Goal: Task Accomplishment & Management: Manage account settings

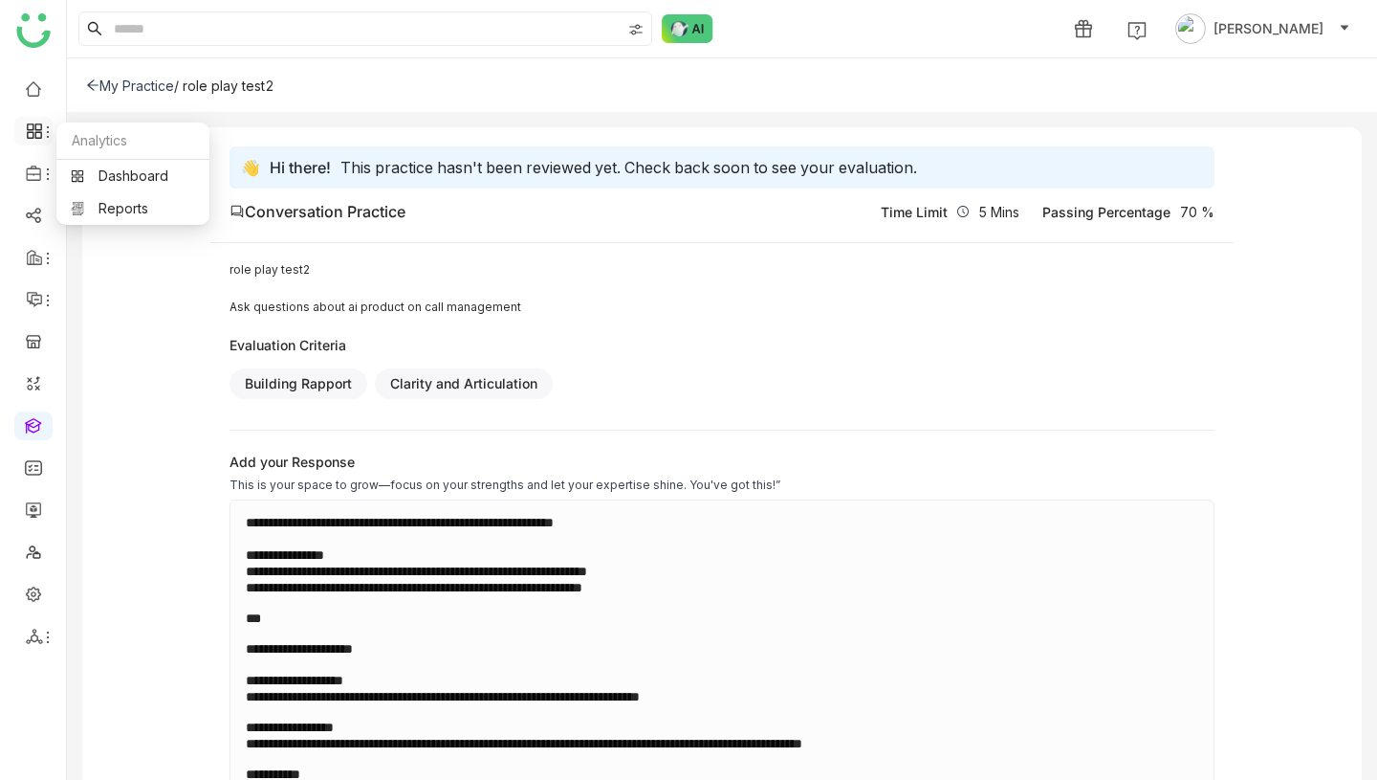
click at [35, 129] on icon at bounding box center [37, 126] width 7 height 7
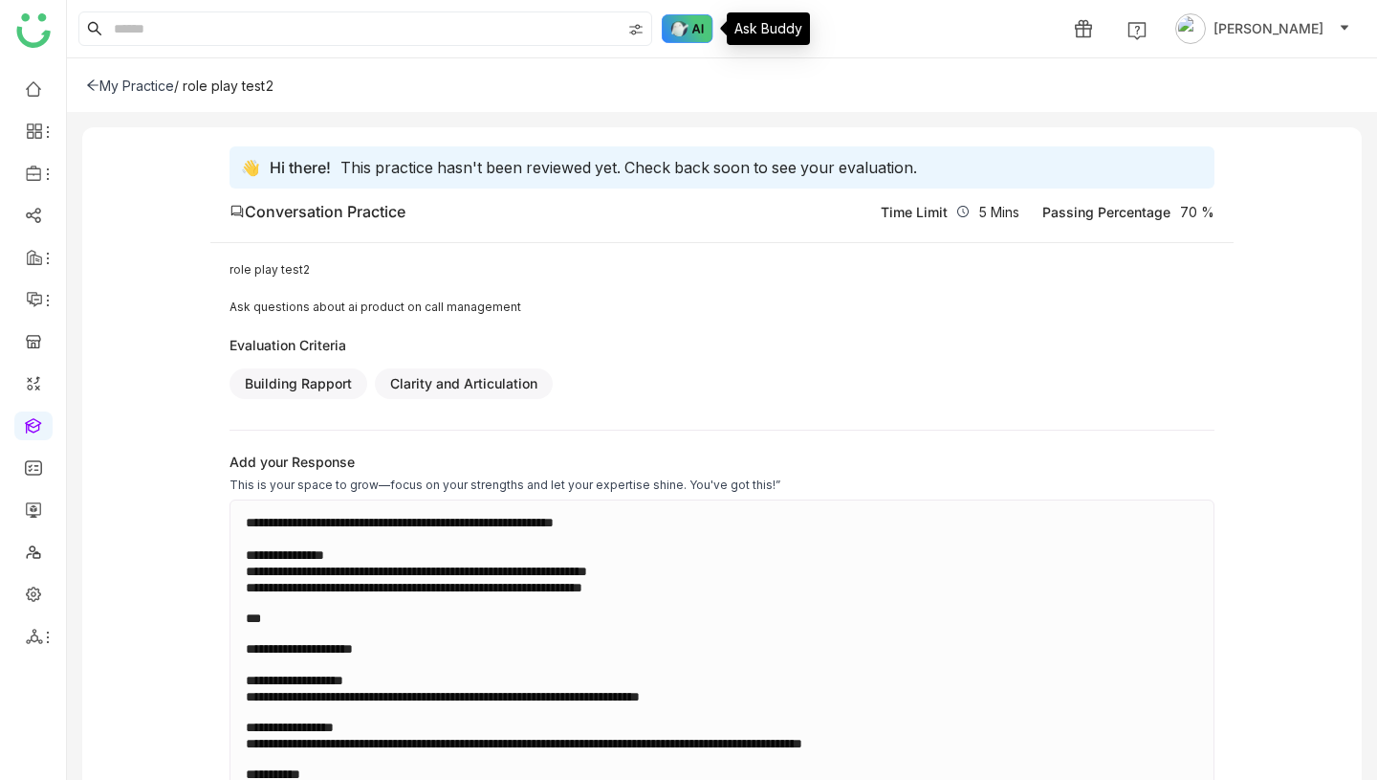
click at [699, 30] on img at bounding box center [688, 28] width 52 height 29
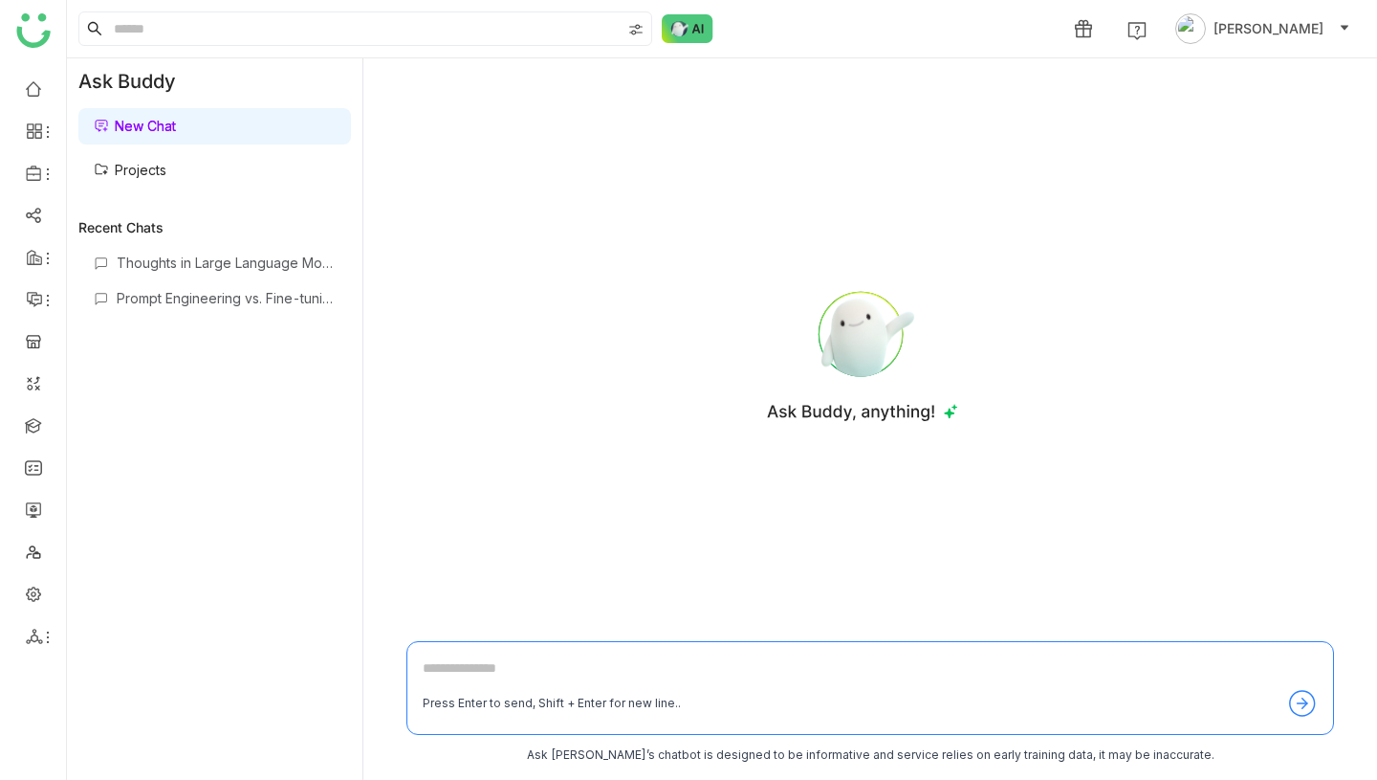
click at [166, 178] on link "Projects" at bounding box center [130, 170] width 73 height 16
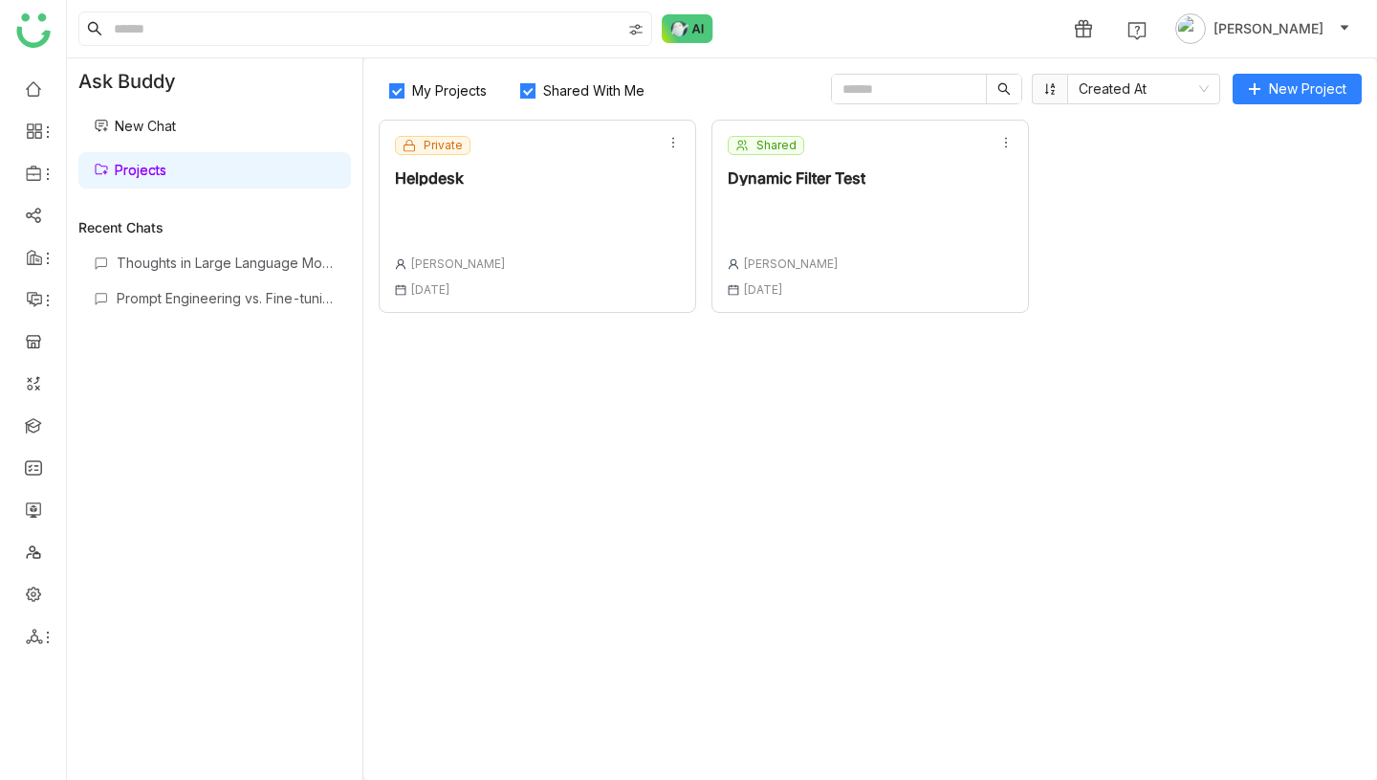
click at [586, 215] on div "Private Helpdesk Vikash Prasad 20 Aug , 2025" at bounding box center [538, 216] width 318 height 193
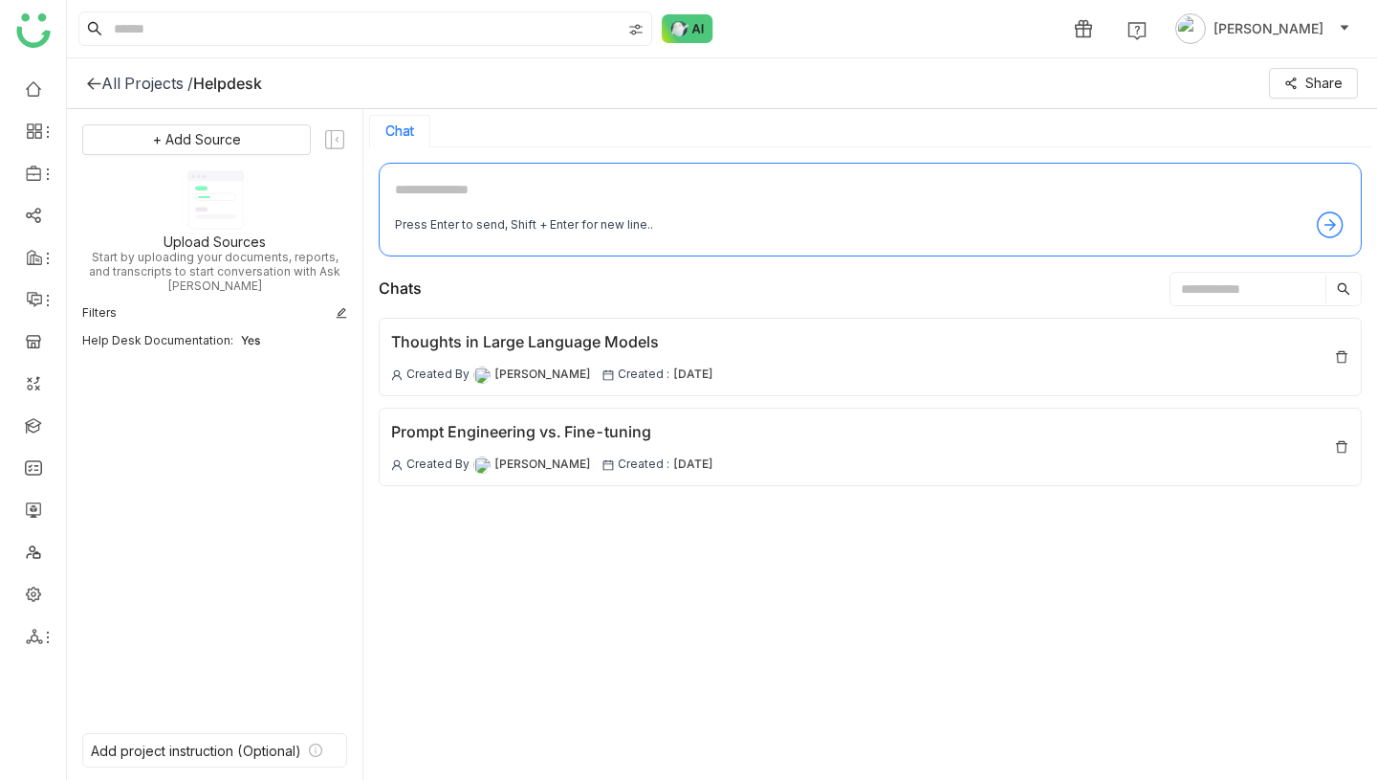
click at [563, 185] on textarea at bounding box center [870, 194] width 951 height 31
type textarea "**********"
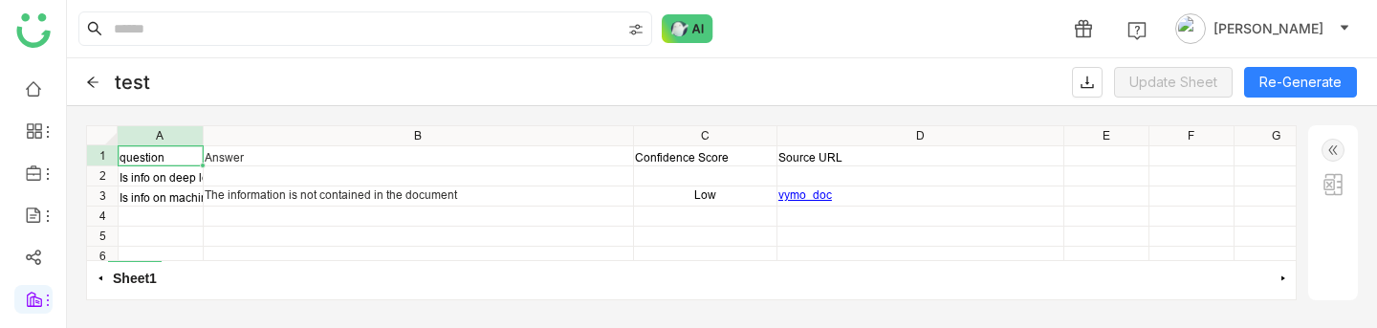
click at [544, 173] on div "question Answer Confidence Score Source URL Is info on deep learning is availab…" at bounding box center [691, 193] width 1209 height 134
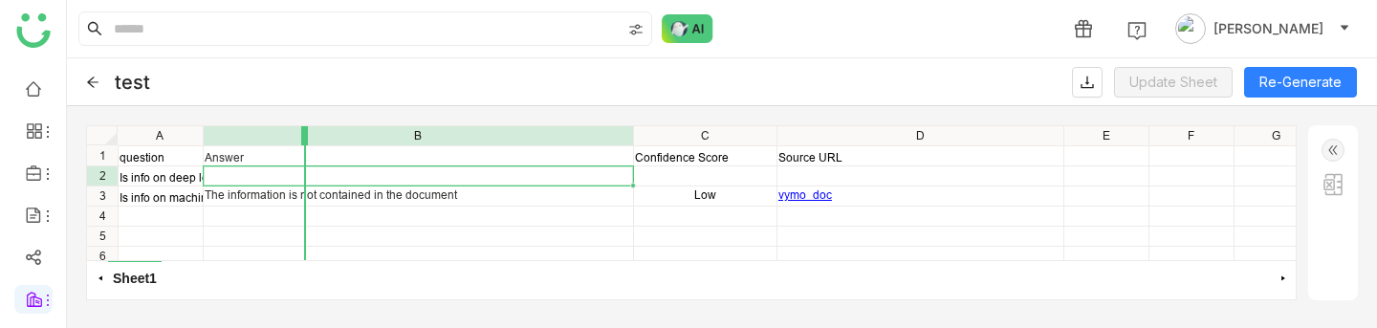
drag, startPoint x: 205, startPoint y: 144, endPoint x: 302, endPoint y: 142, distance: 97.6
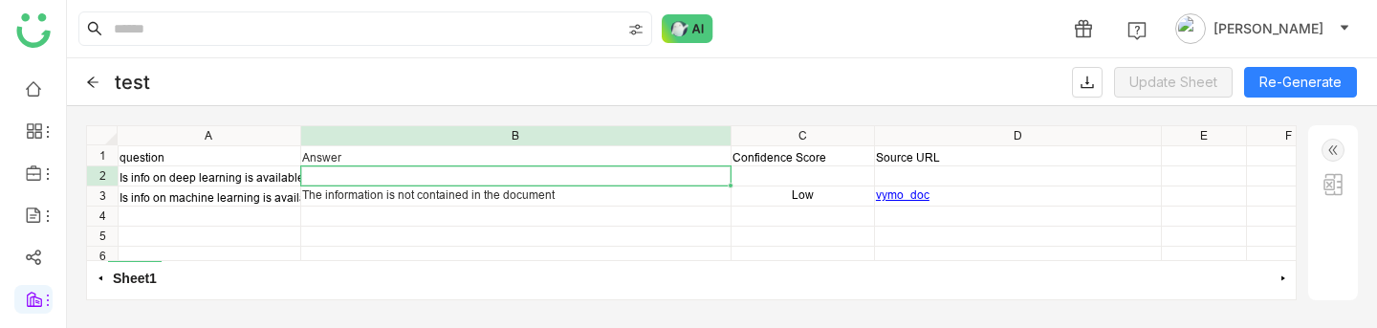
click at [468, 145] on div "question Answer Confidence Score Source URL Is info on deep learning is availab…" at bounding box center [722, 145] width 1208 height 0
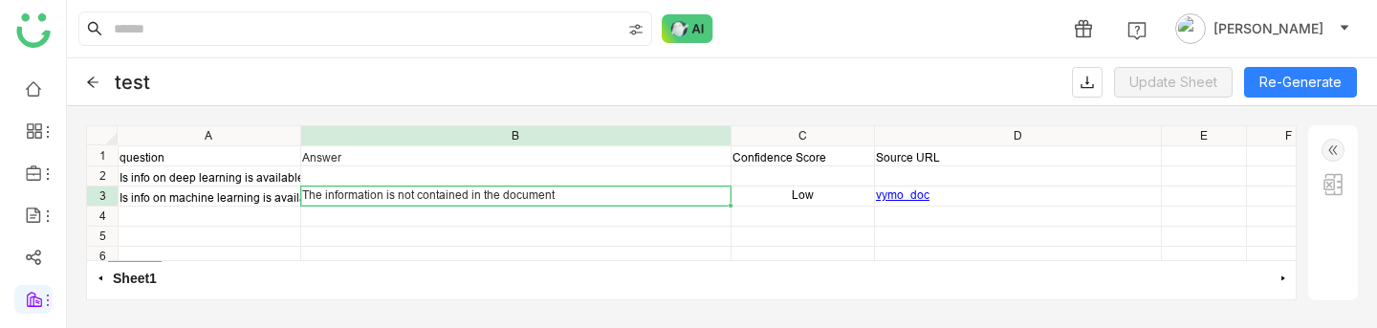
click at [468, 178] on div "question Answer Confidence Score Source URL Is info on deep learning is availab…" at bounding box center [691, 193] width 1209 height 134
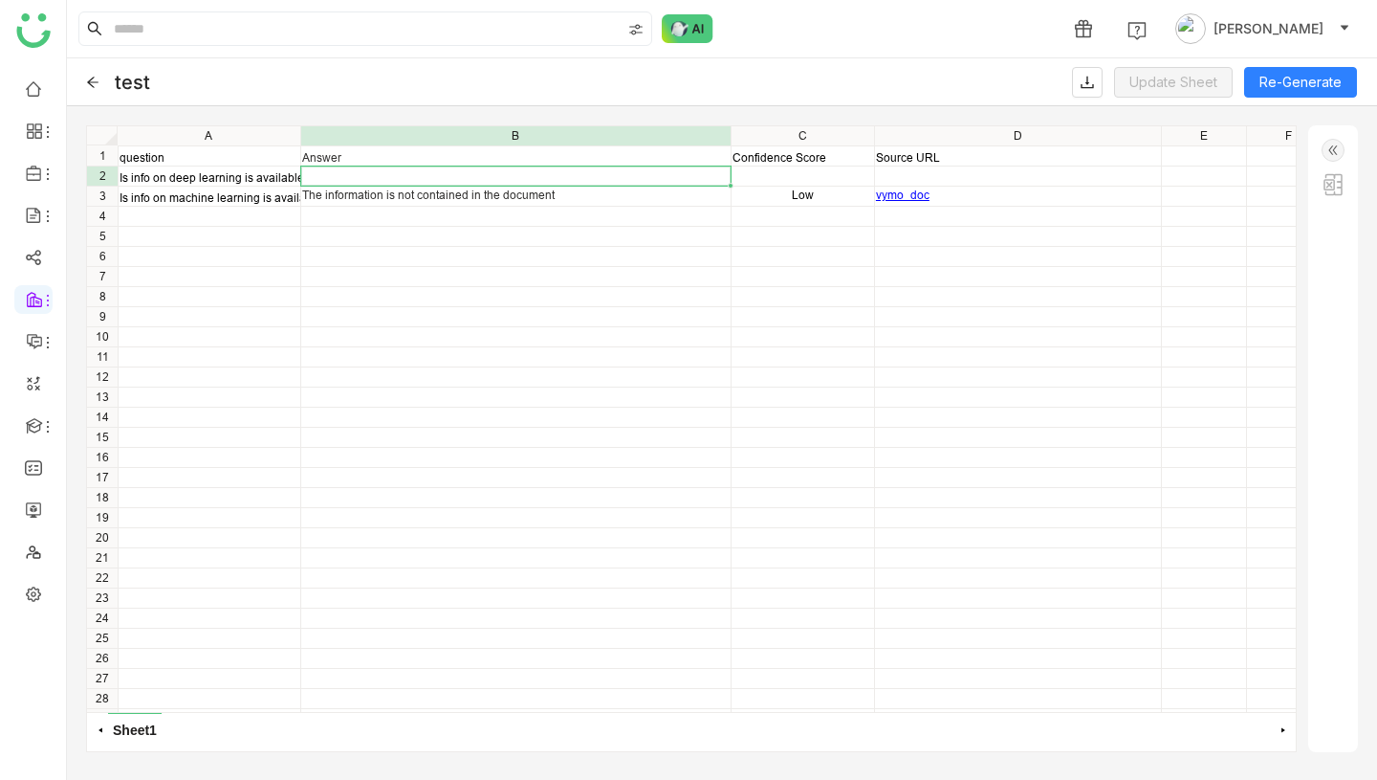
click at [680, 179] on div at bounding box center [515, 175] width 429 height 19
click at [571, 145] on div "question Answer Confidence Score Source URL Is info on deep learning is availab…" at bounding box center [722, 145] width 1208 height 0
click at [575, 171] on div "question Answer Confidence Score Source URL Is info on deep learning is availab…" at bounding box center [691, 418] width 1209 height 585
click at [572, 145] on div "question Answer Confidence Score Source URL Is info on deep learning is availab…" at bounding box center [722, 145] width 1208 height 0
click at [1337, 148] on img at bounding box center [1333, 150] width 23 height 23
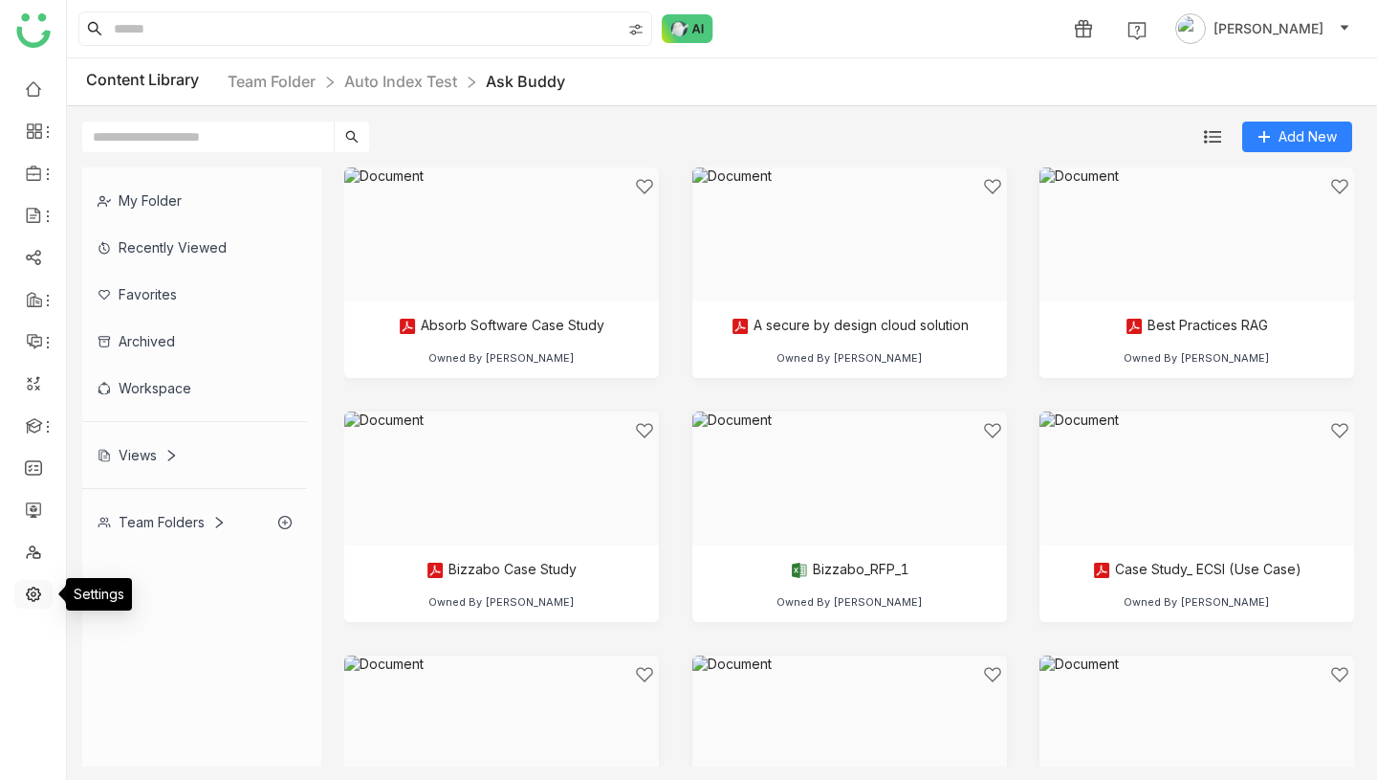
click at [33, 594] on link at bounding box center [33, 592] width 17 height 16
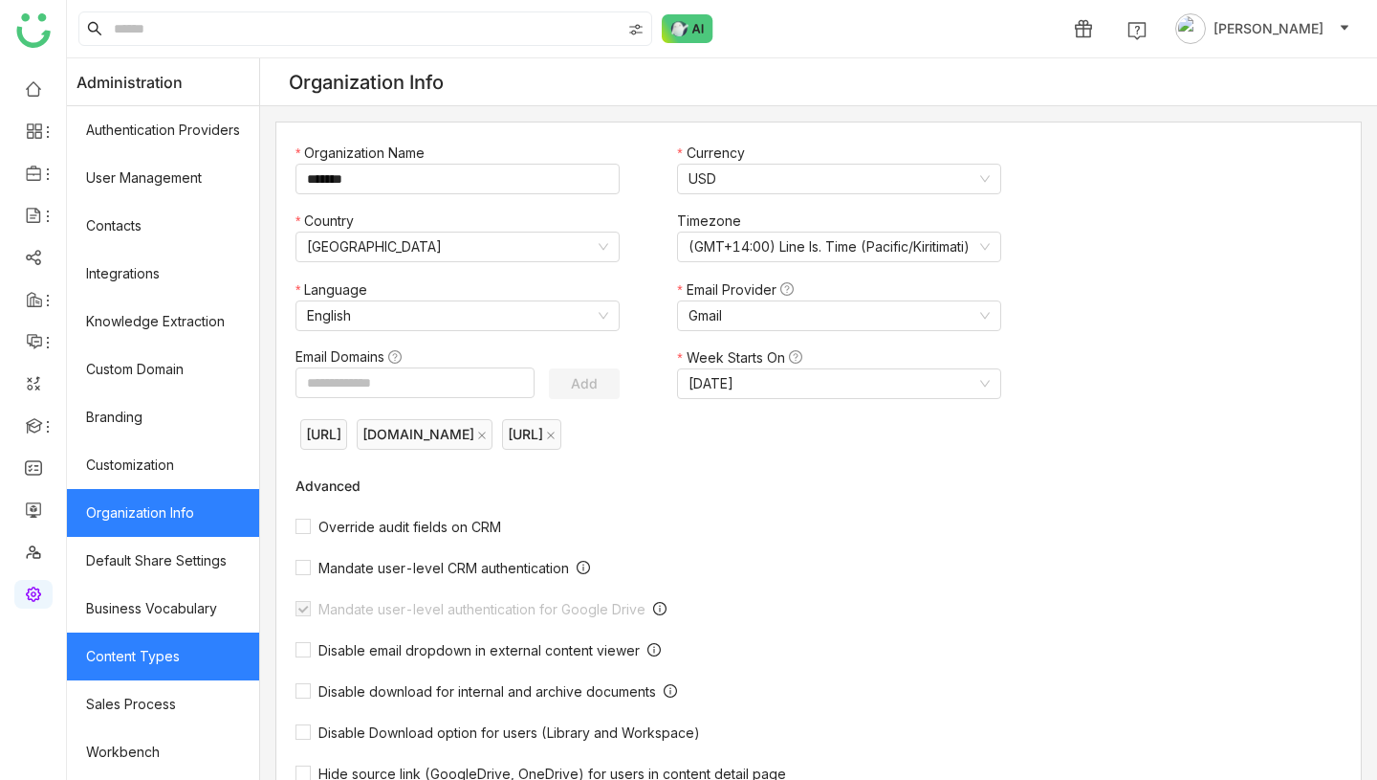
scroll to position [235, 0]
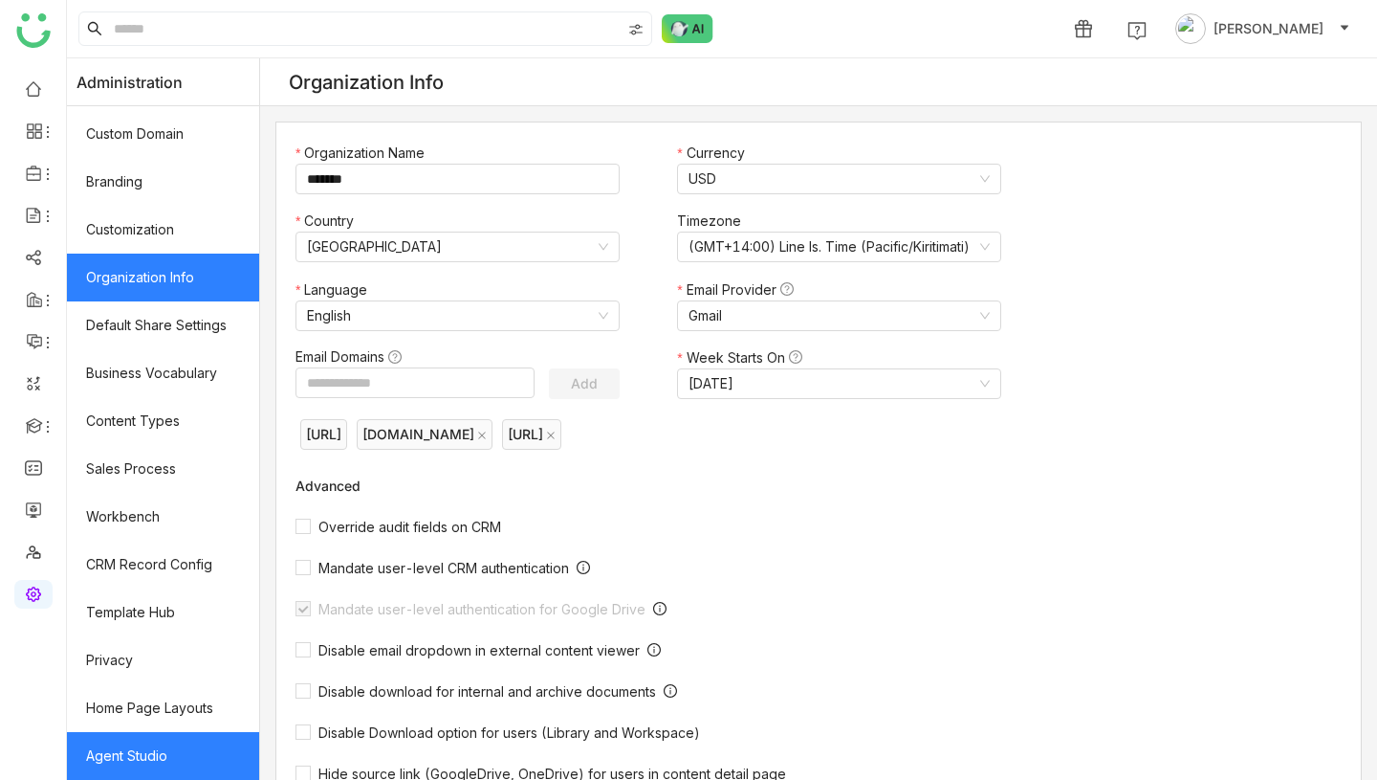
click at [136, 756] on link "Agent Studio" at bounding box center [163, 756] width 192 height 48
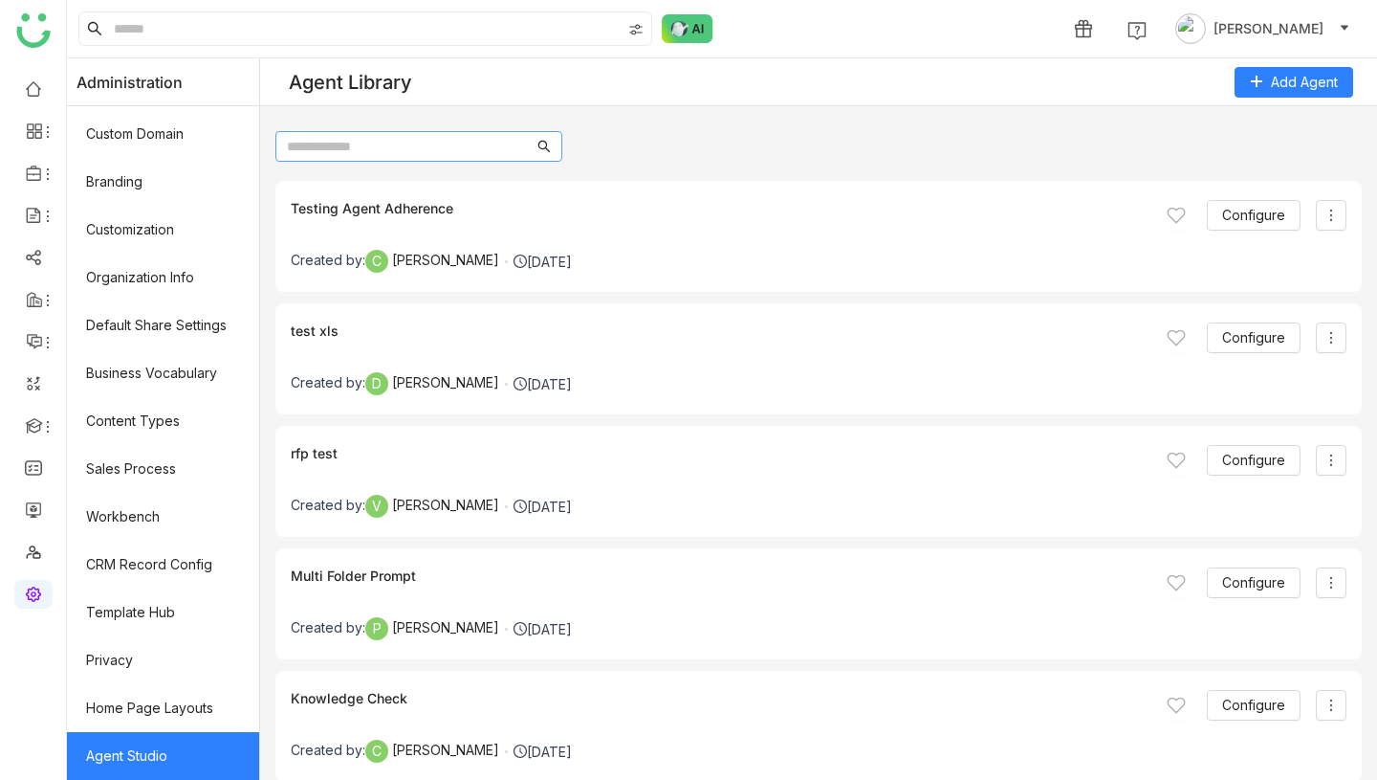
click at [493, 148] on input "text" at bounding box center [410, 146] width 247 height 21
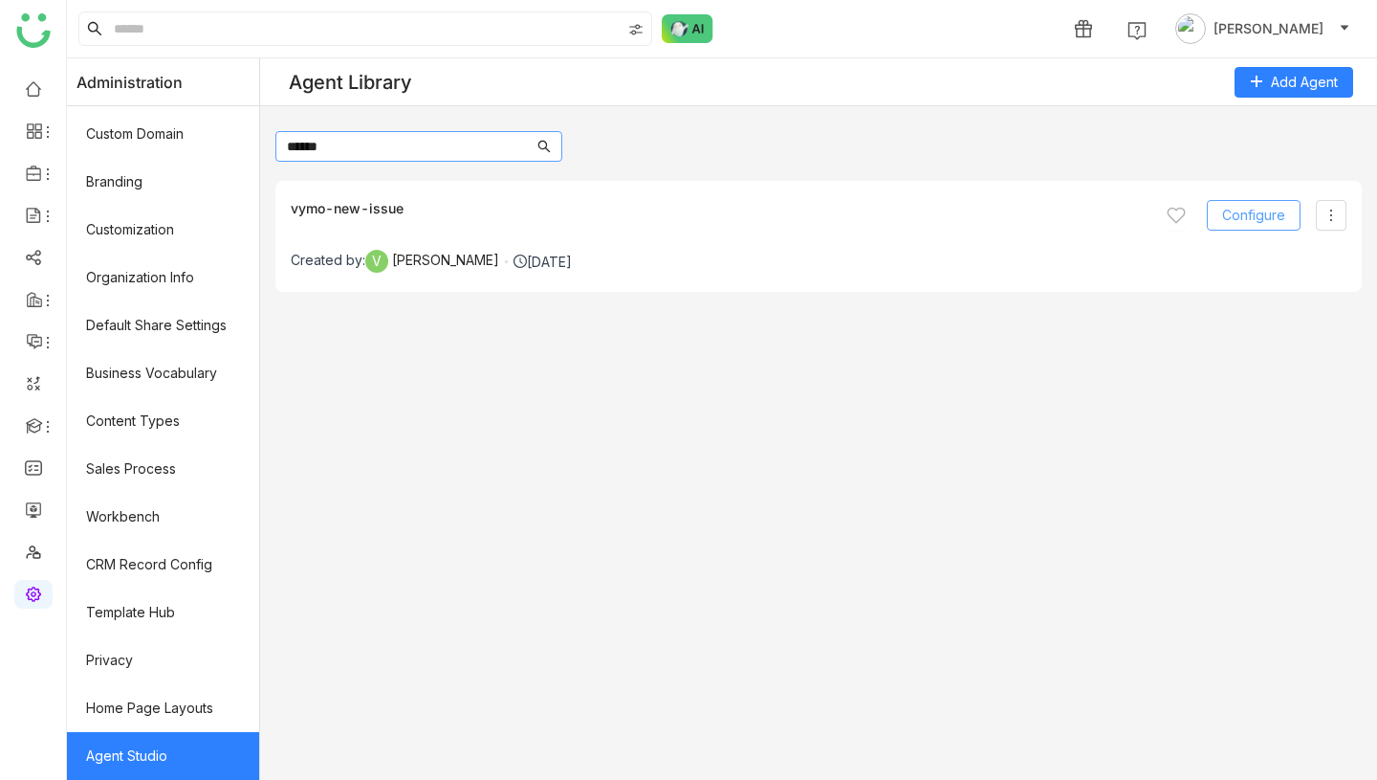
type input "******"
click at [1244, 213] on span "Configure" at bounding box center [1253, 215] width 63 height 21
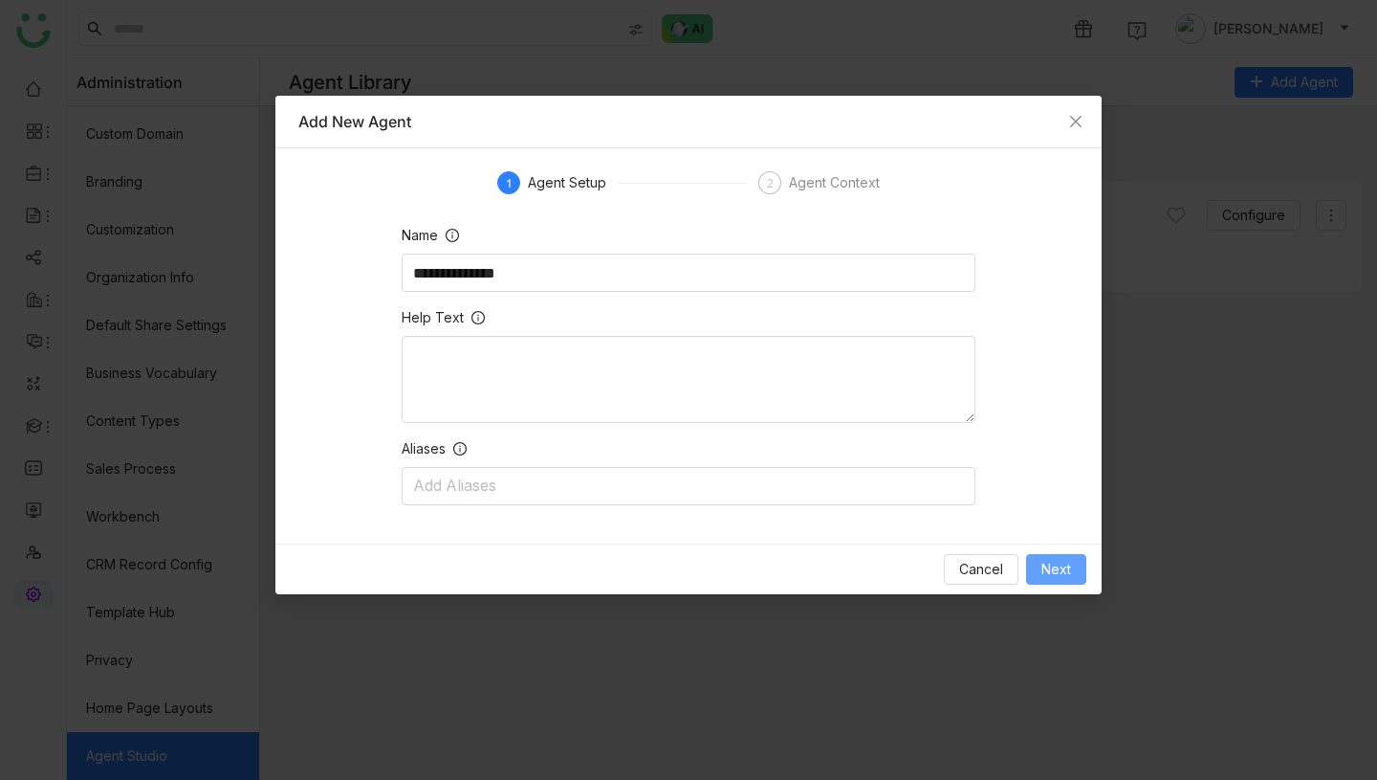
click at [1061, 571] on span "Next" at bounding box center [1057, 569] width 30 height 21
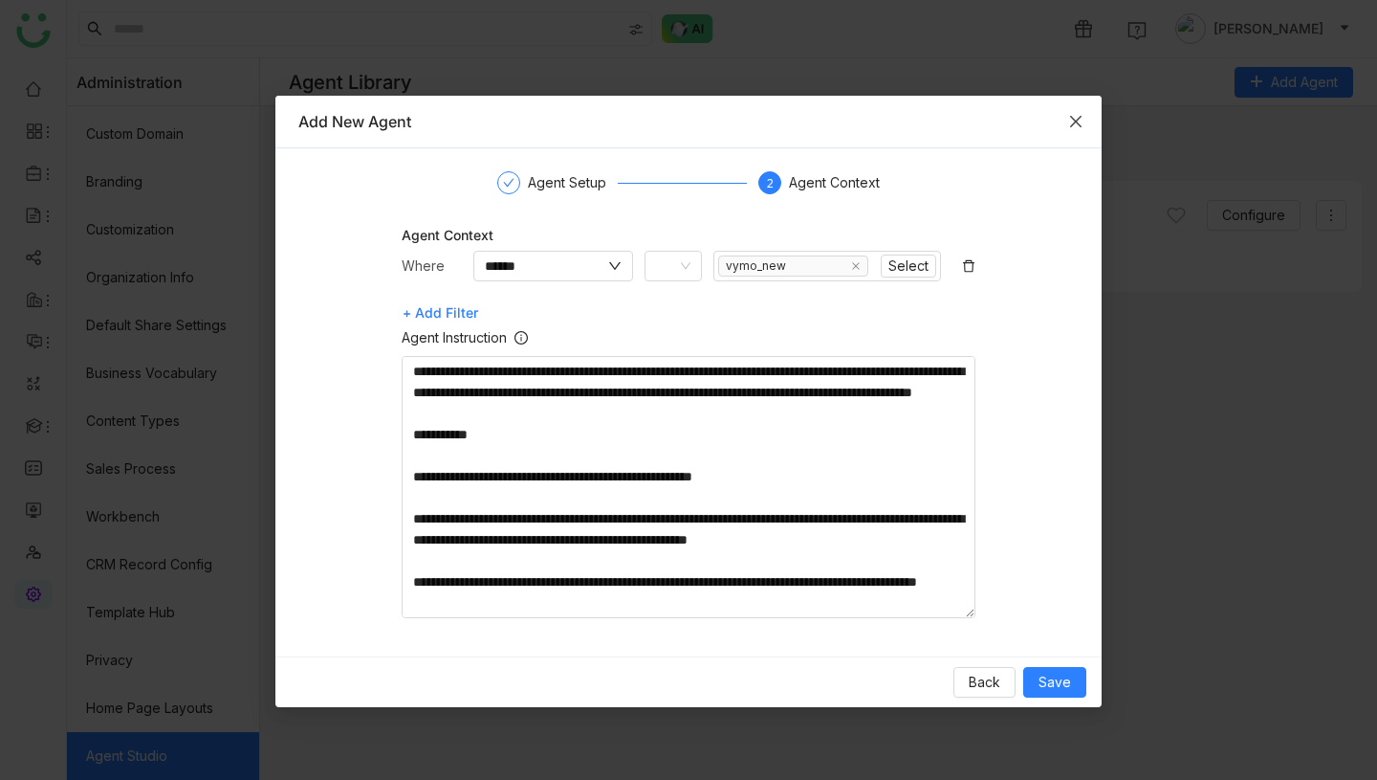
click at [1073, 120] on icon "Close" at bounding box center [1075, 121] width 15 height 15
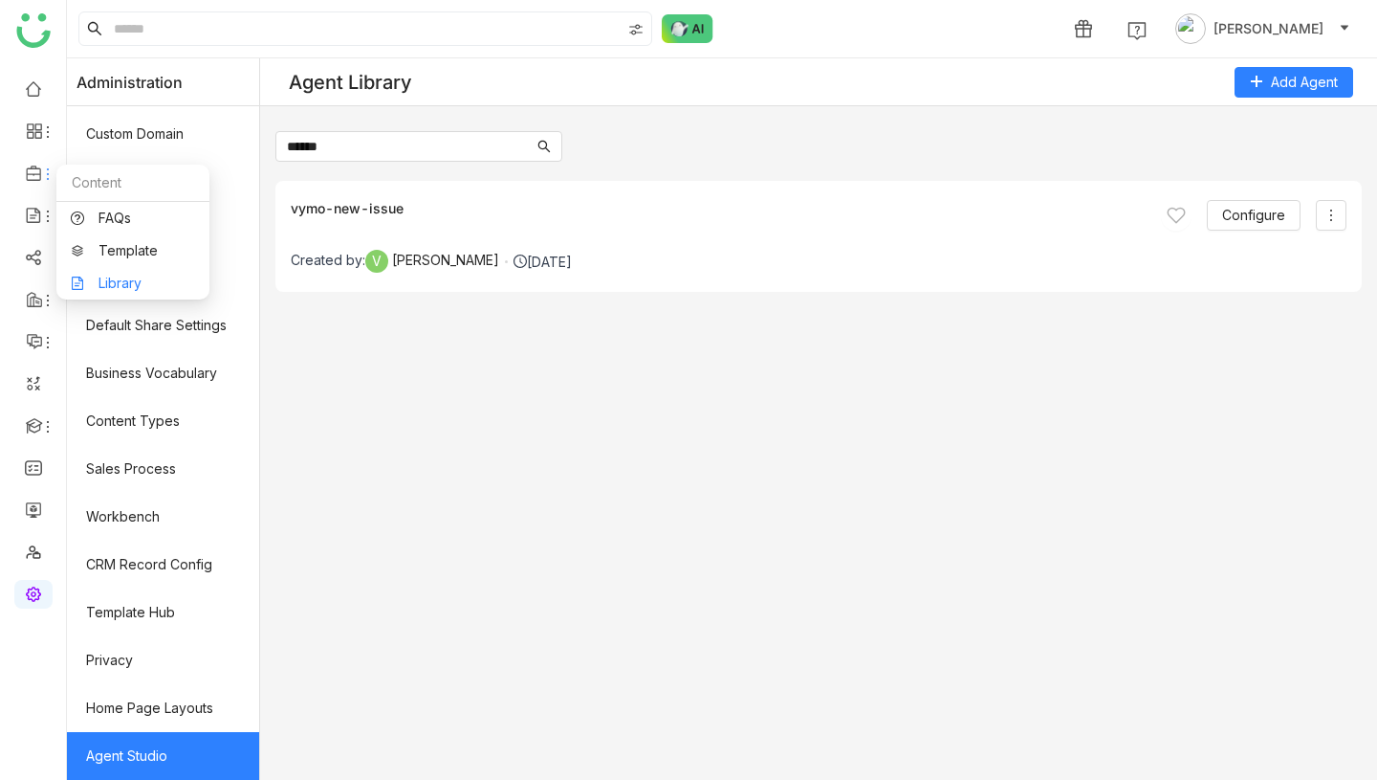
click at [97, 276] on link "Library" at bounding box center [133, 282] width 124 height 13
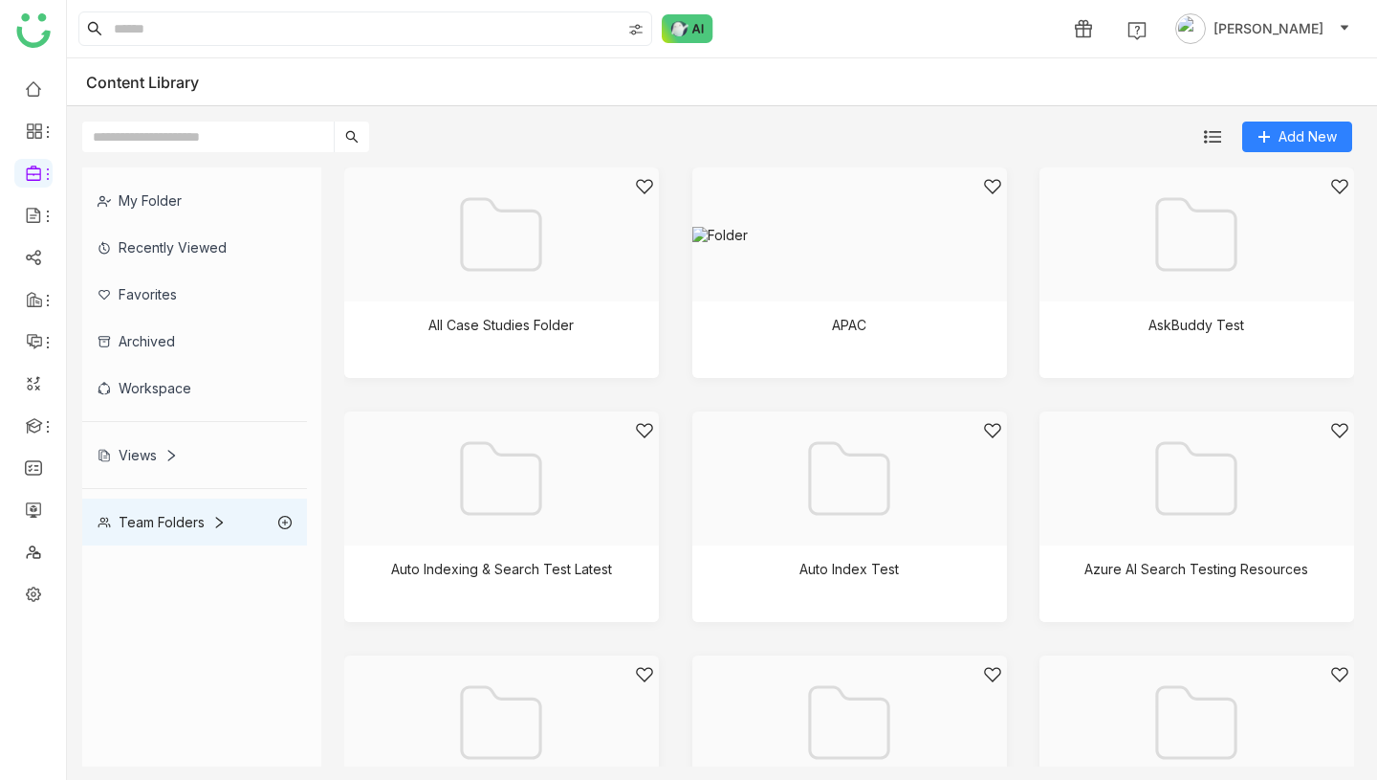
click at [233, 140] on input "text" at bounding box center [208, 136] width 252 height 31
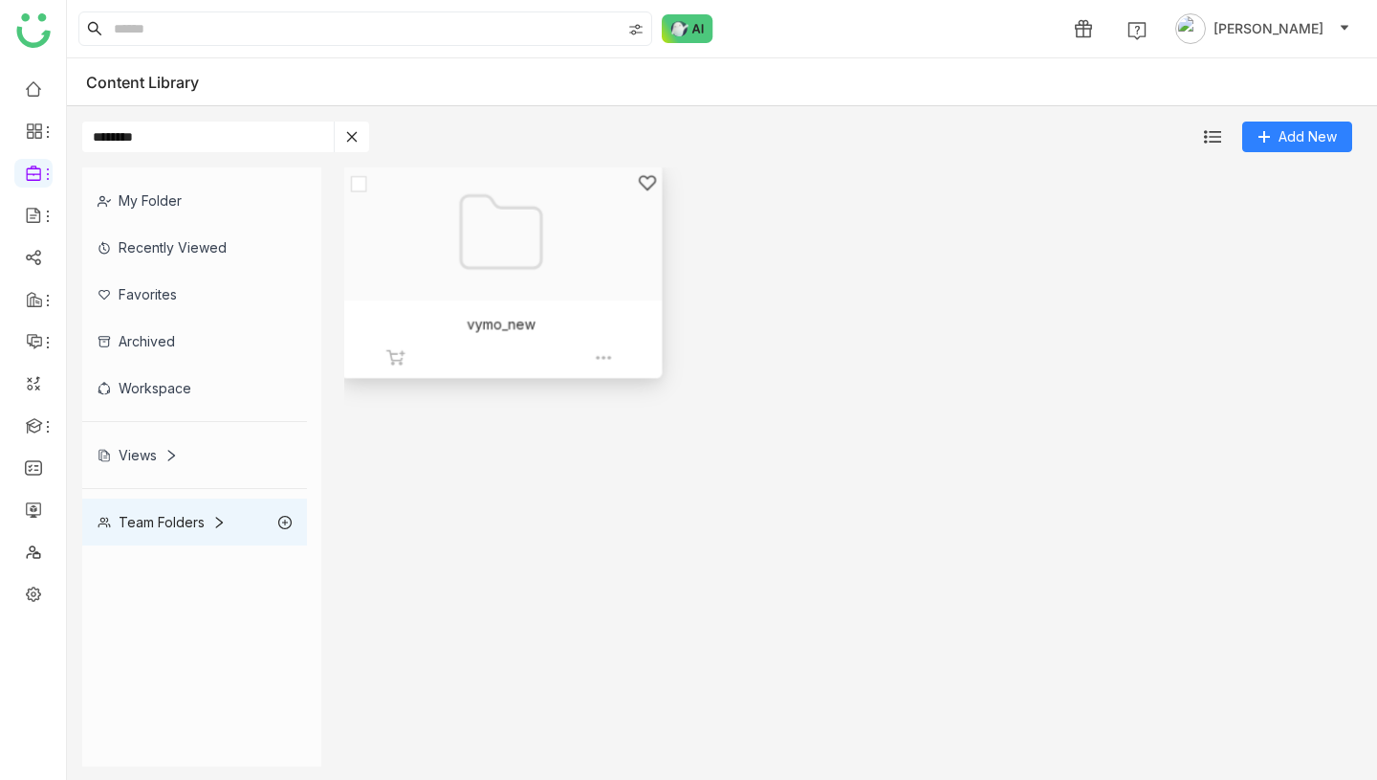
type input "********"
click at [521, 284] on div at bounding box center [495, 255] width 288 height 165
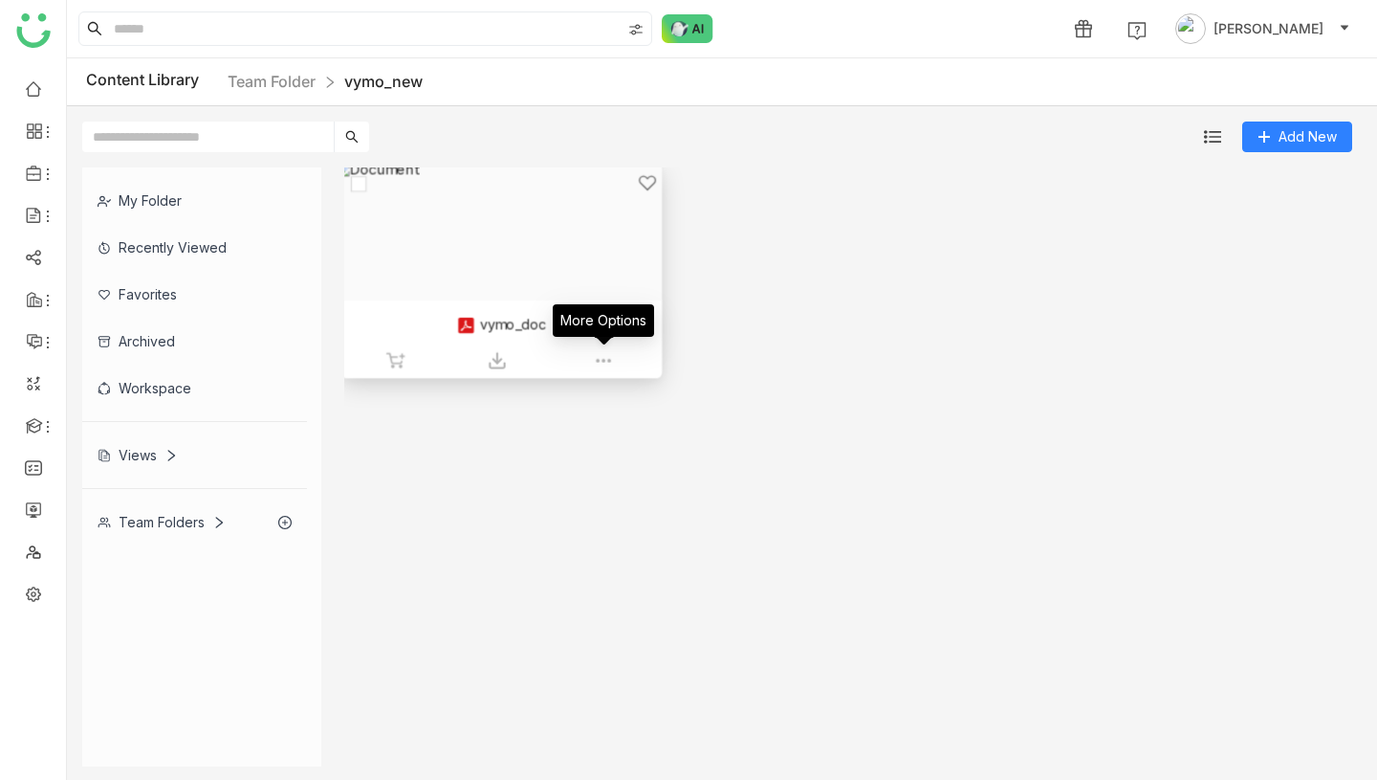
click at [609, 357] on img at bounding box center [603, 360] width 19 height 19
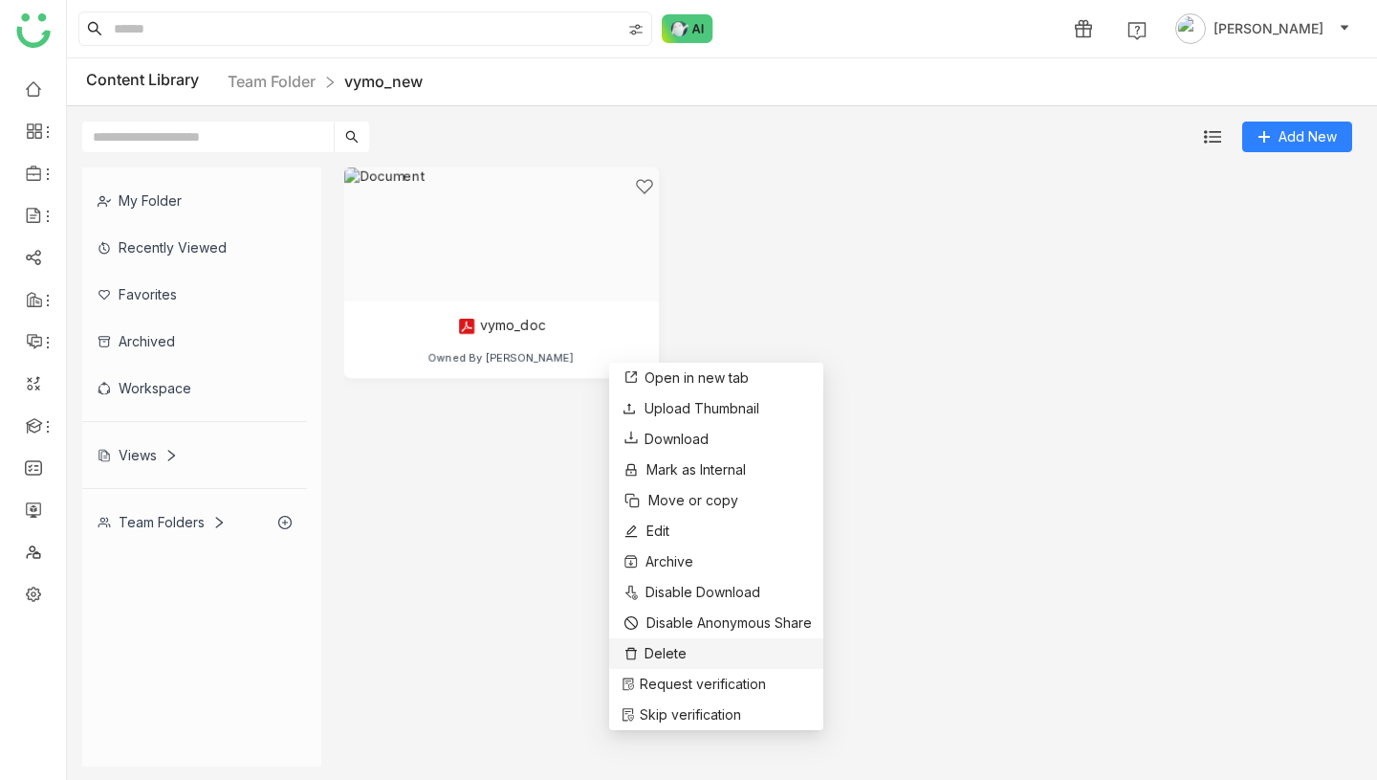
click at [679, 657] on span "Delete" at bounding box center [666, 653] width 42 height 21
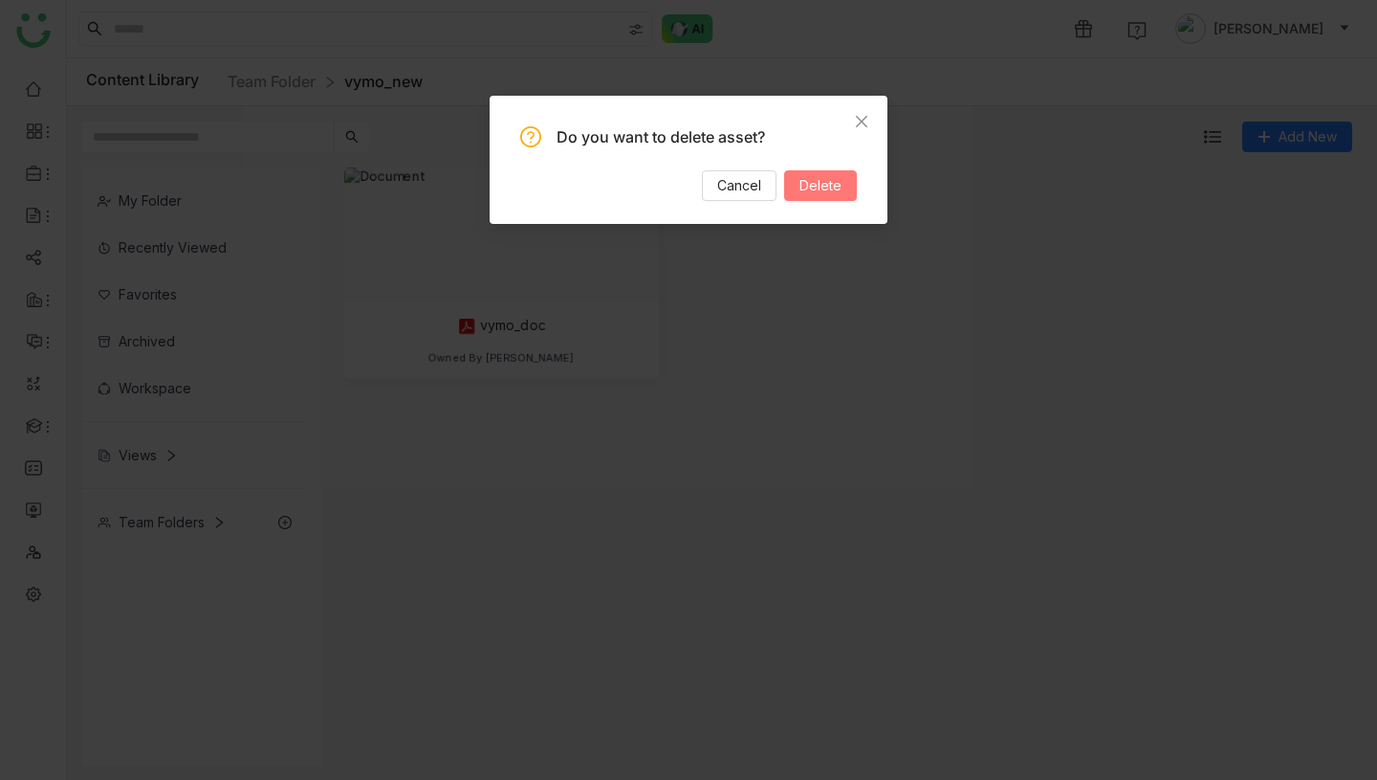
click at [833, 176] on span "Delete" at bounding box center [821, 185] width 42 height 21
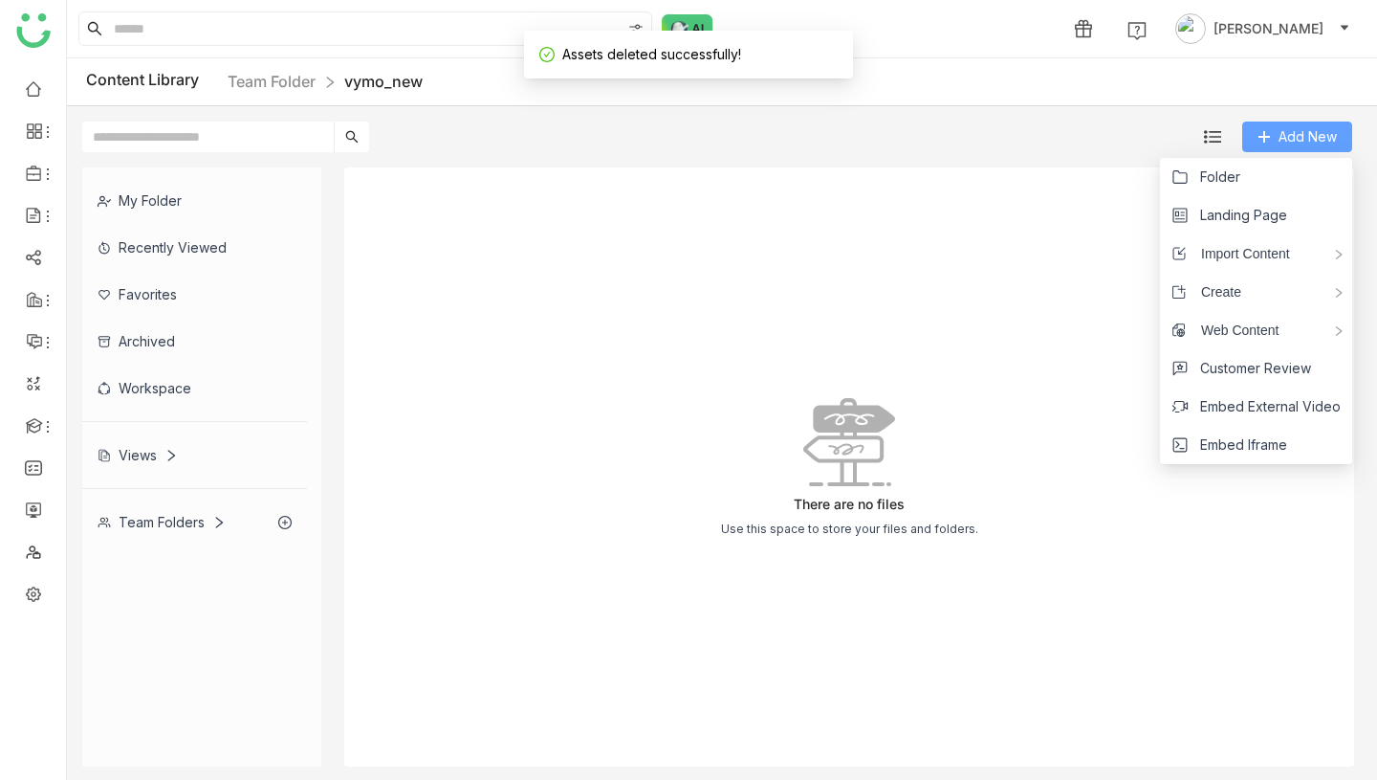
click at [1286, 136] on span "Add New" at bounding box center [1308, 136] width 58 height 21
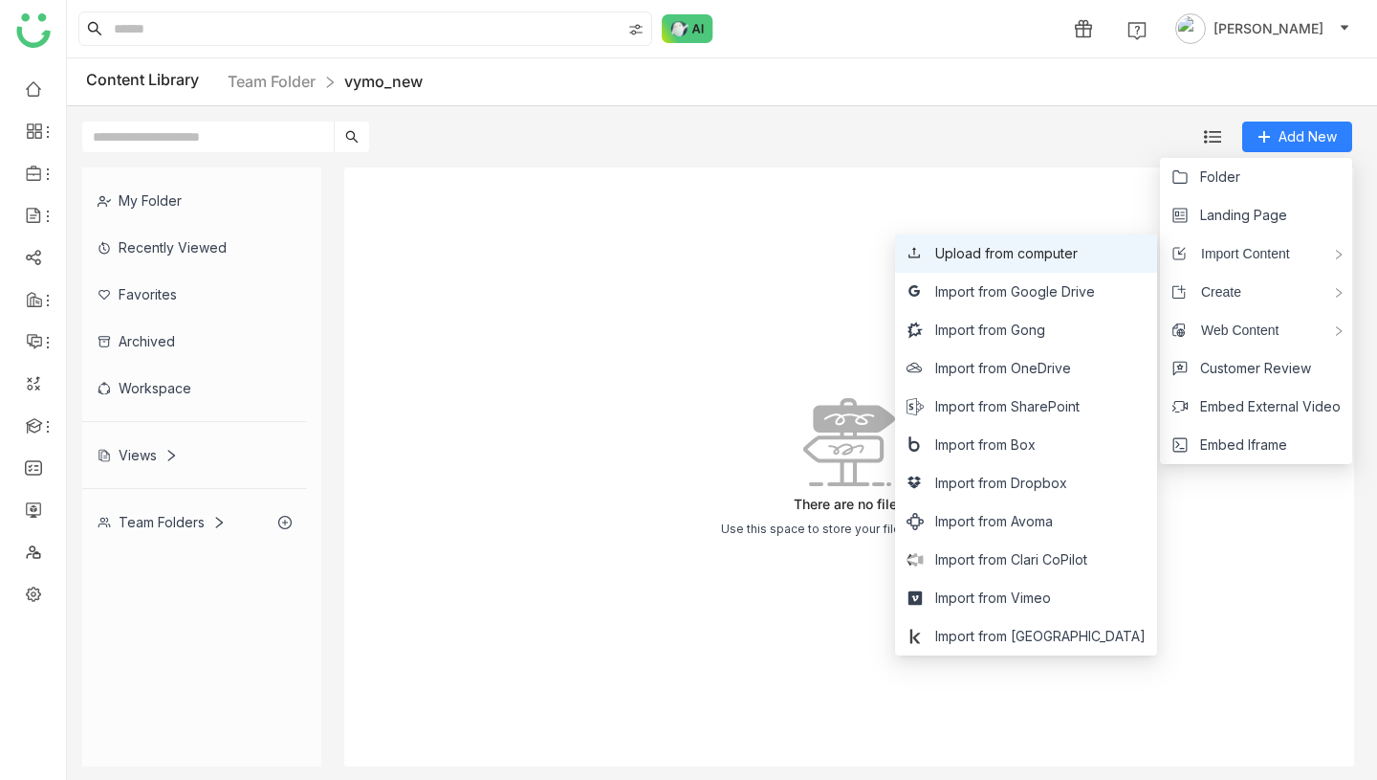
click at [1093, 266] on li "Upload from computer" at bounding box center [1026, 253] width 262 height 38
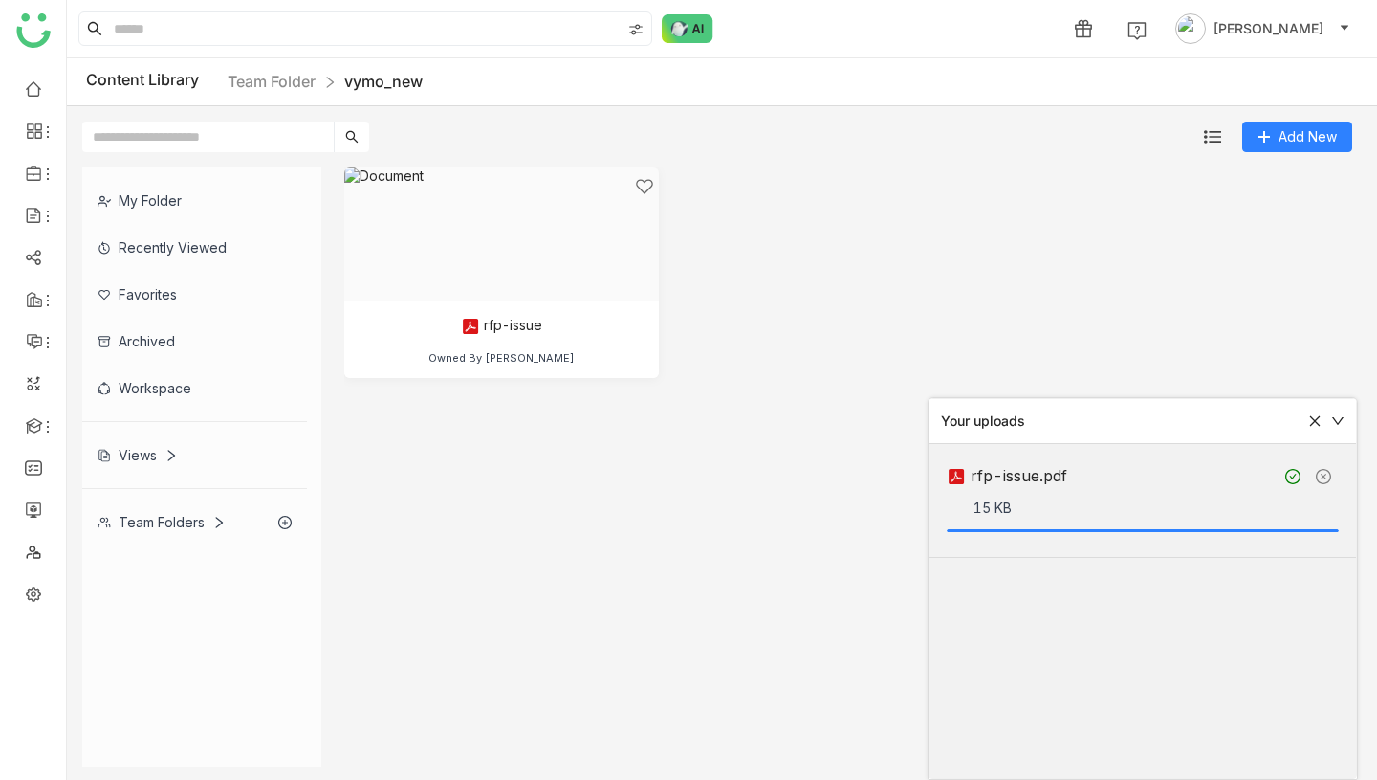
click at [1309, 420] on icon at bounding box center [1314, 420] width 13 height 13
